Goal: Task Accomplishment & Management: Use online tool/utility

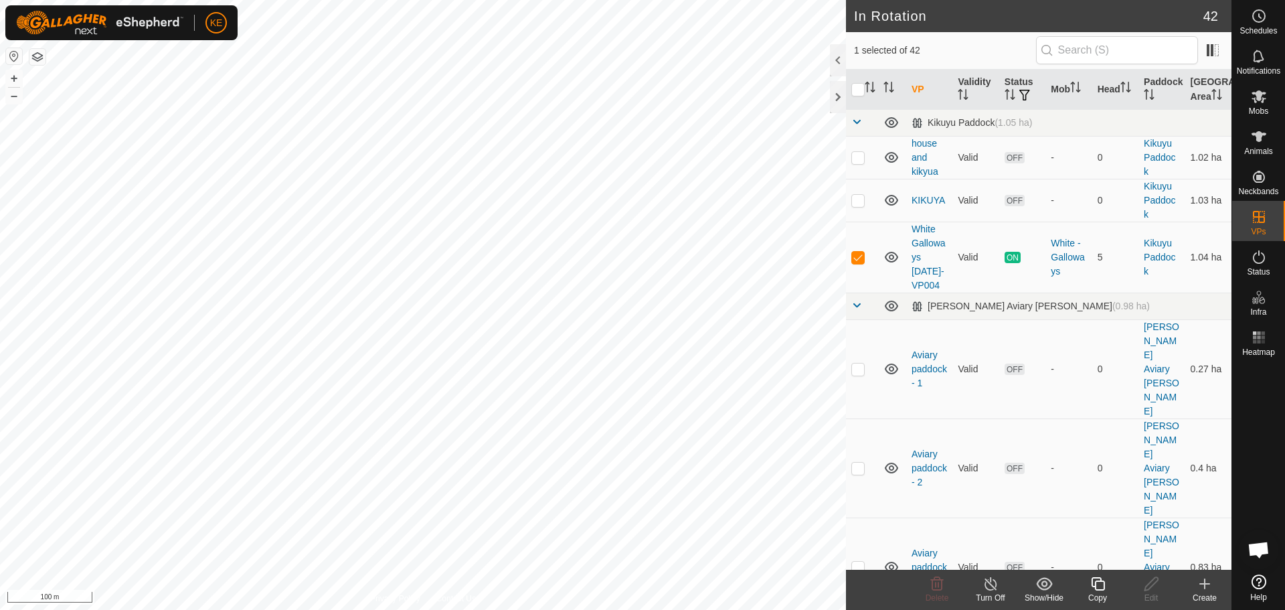
click at [1099, 587] on icon at bounding box center [1097, 583] width 17 height 16
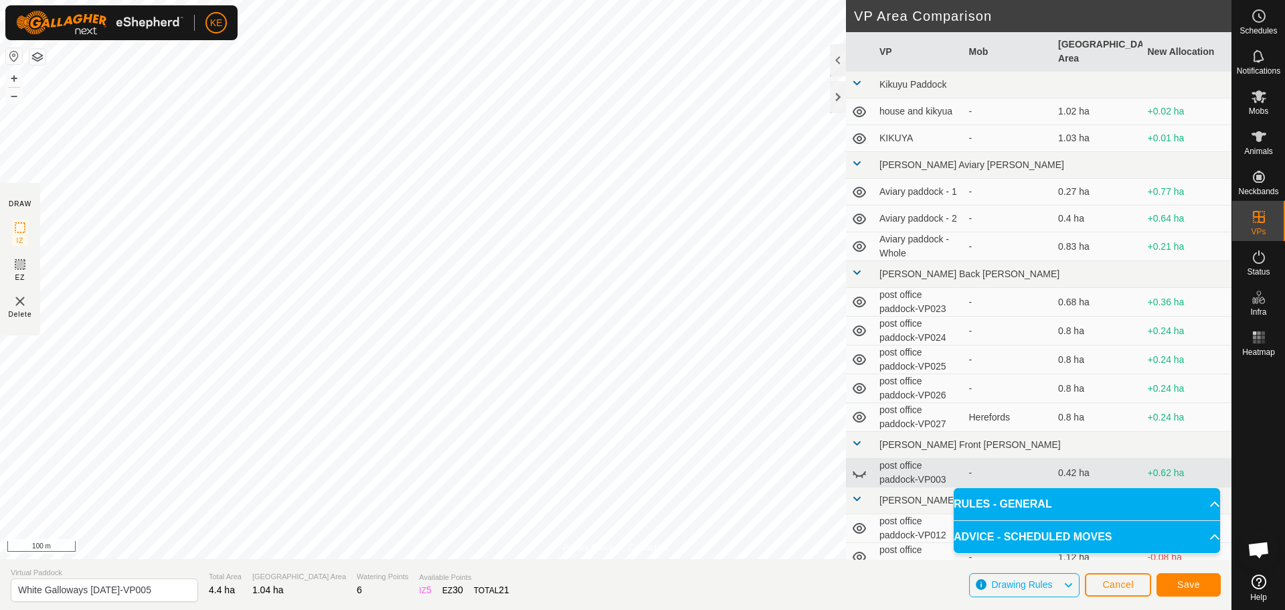
click at [868, 235] on div "Privacy Policy Contact Us Type: Inclusion Zone undefined Animal + – ⇧ i 100 m D…" at bounding box center [615, 305] width 1231 height 610
click at [1190, 585] on span "Save" at bounding box center [1188, 584] width 23 height 11
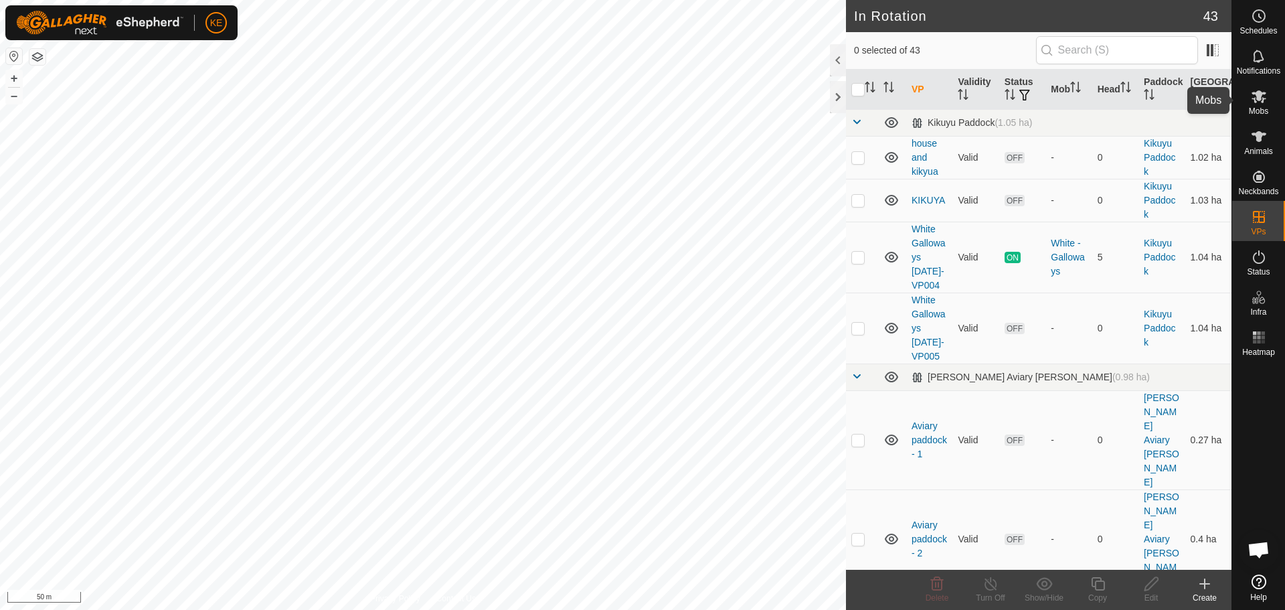
click at [1250, 110] on span "Mobs" at bounding box center [1258, 111] width 19 height 8
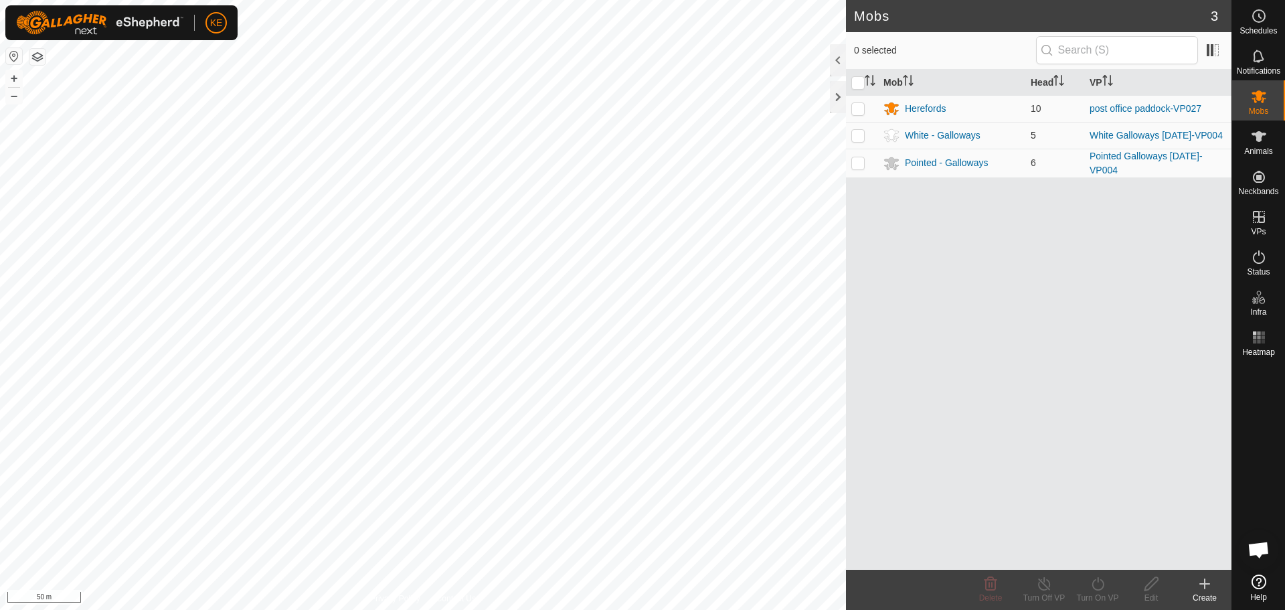
click at [858, 134] on p-checkbox at bounding box center [857, 135] width 13 height 11
checkbox input "true"
click at [1099, 584] on icon at bounding box center [1097, 583] width 17 height 16
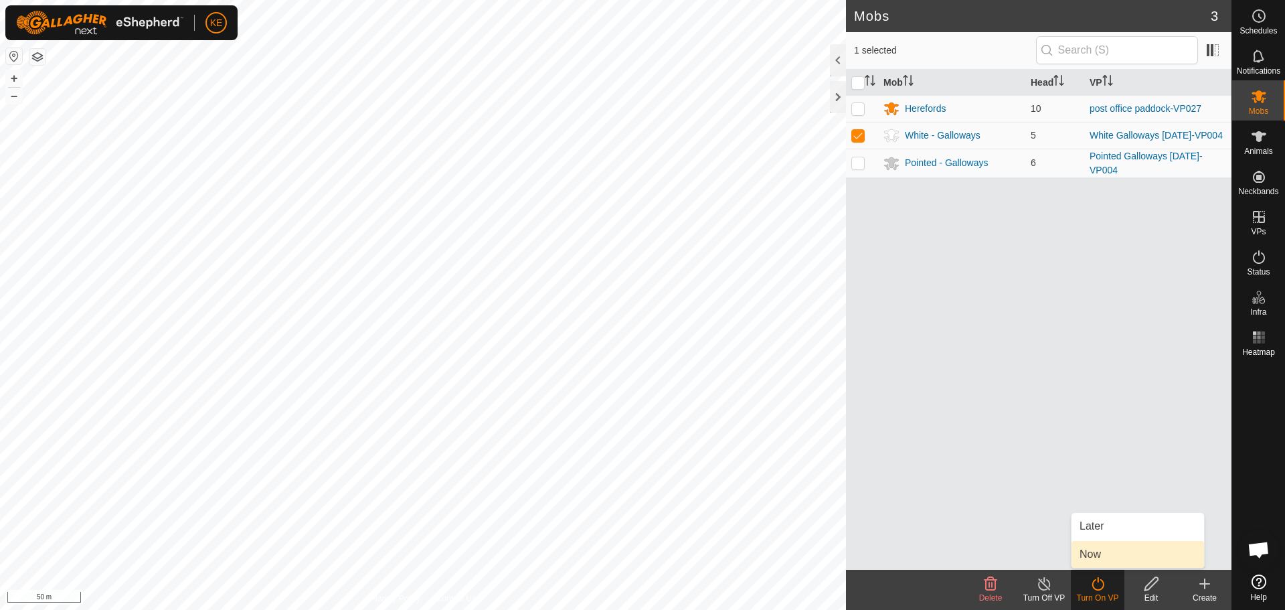
click at [1098, 549] on link "Now" at bounding box center [1137, 554] width 132 height 27
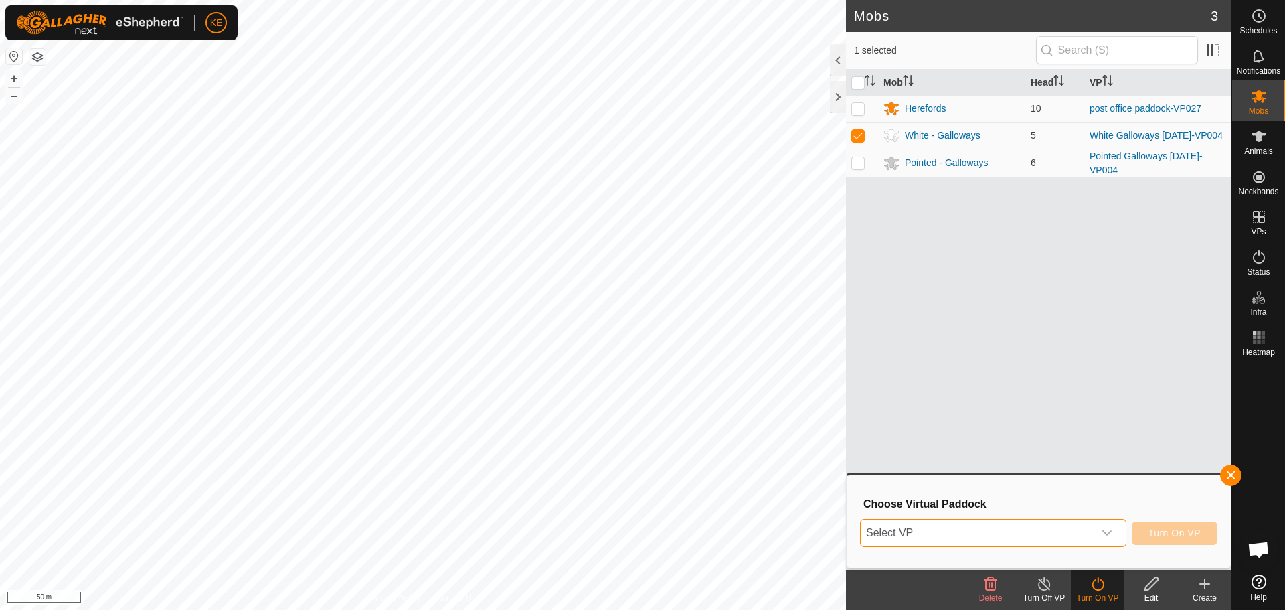
click at [1068, 533] on span "Select VP" at bounding box center [976, 532] width 233 height 27
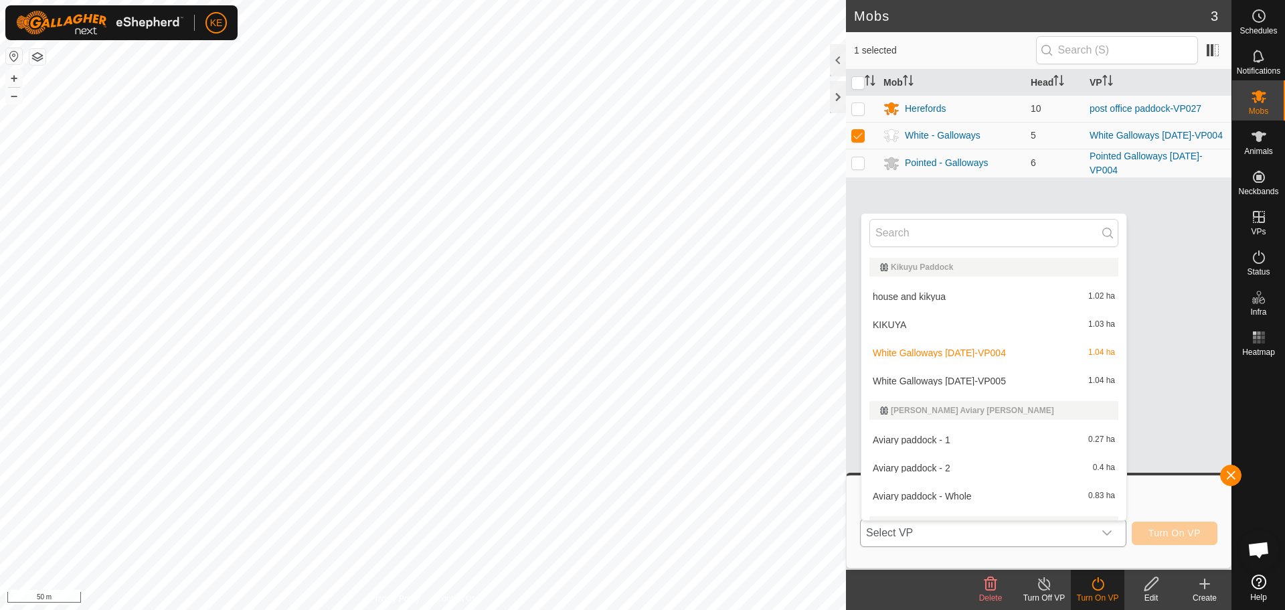
click at [988, 381] on li "White Galloways [DATE]-VP005 1.04 ha" at bounding box center [993, 380] width 265 height 27
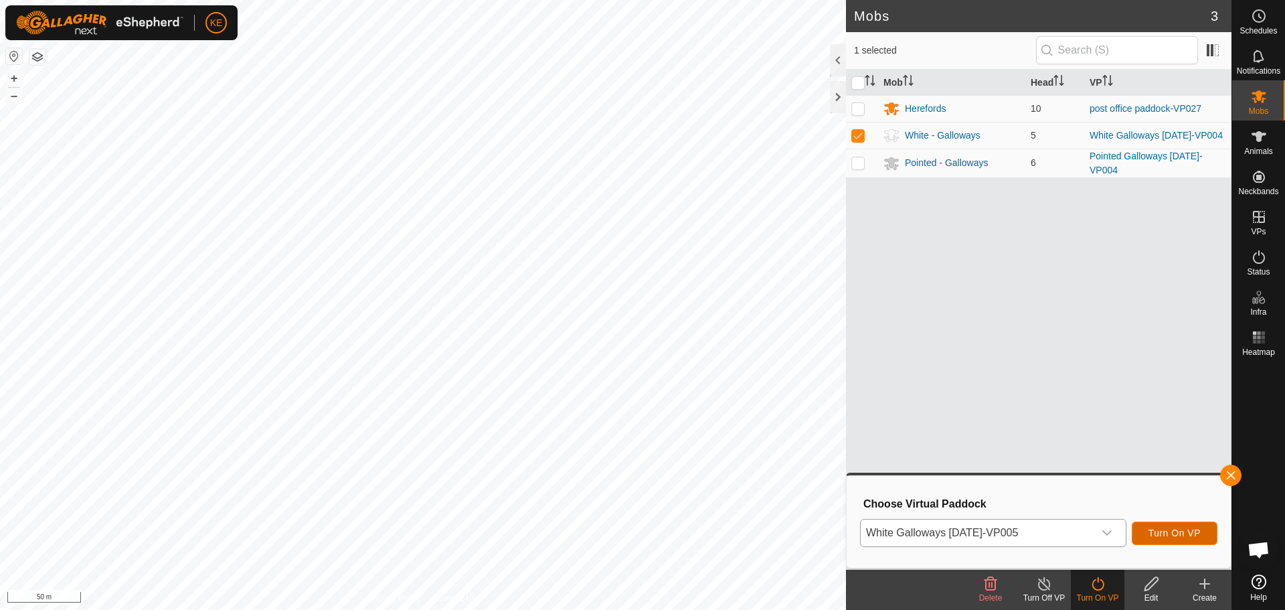
click at [1192, 524] on button "Turn On VP" at bounding box center [1174, 532] width 86 height 23
